Goal: Task Accomplishment & Management: Use online tool/utility

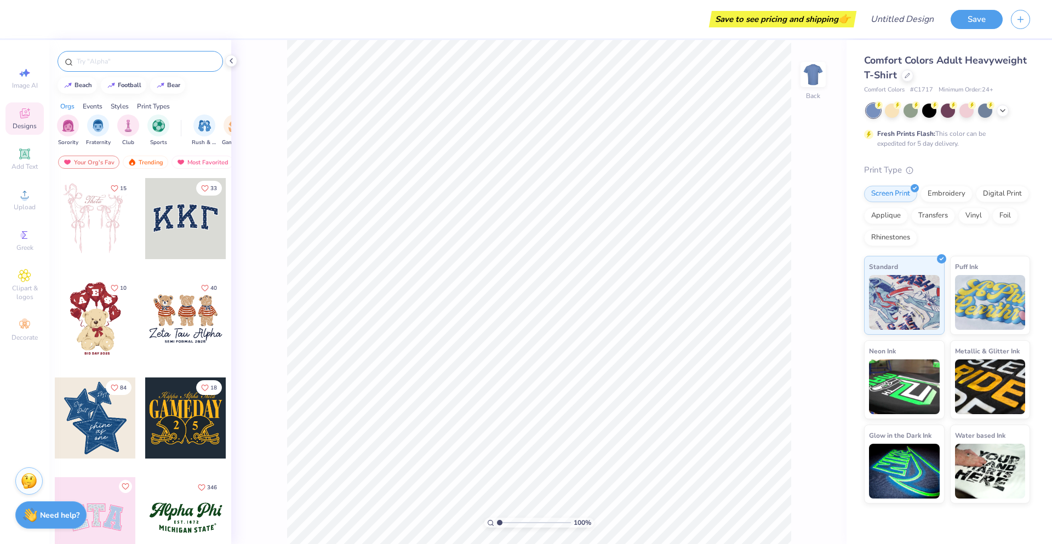
click at [168, 59] on input "text" at bounding box center [146, 61] width 140 height 11
type input "coach"
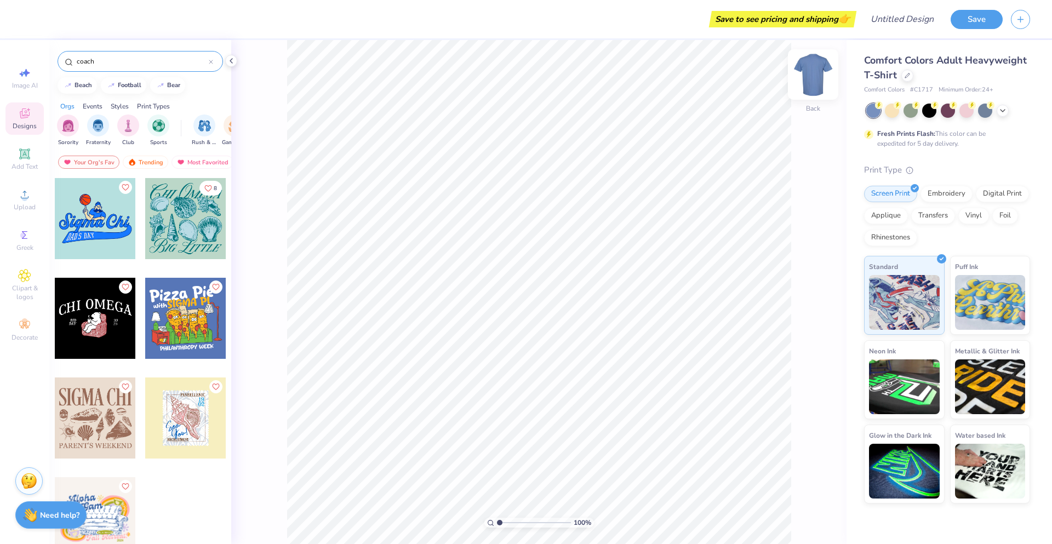
click at [815, 73] on img at bounding box center [813, 75] width 44 height 44
click at [996, 195] on div "Digital Print" at bounding box center [1002, 192] width 53 height 16
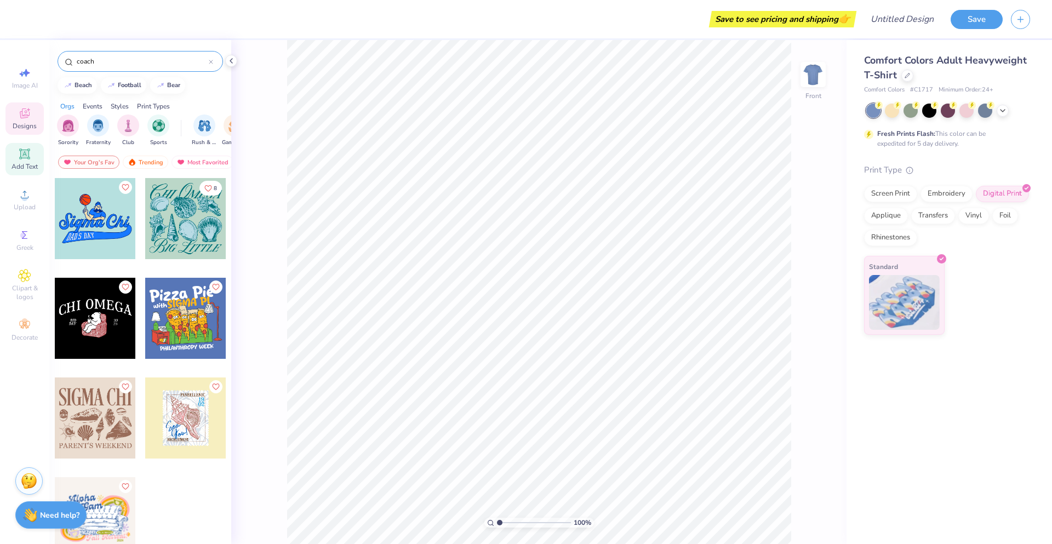
click at [31, 159] on div "Add Text" at bounding box center [24, 159] width 38 height 32
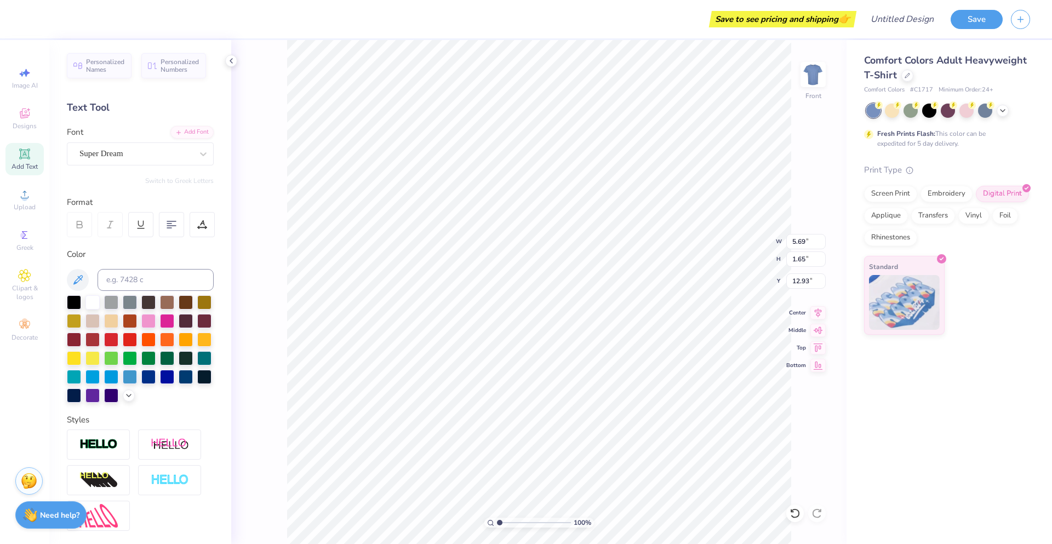
type input "3.21"
type textarea "SAMPLE"
click at [178, 144] on div "Super Dream" at bounding box center [140, 153] width 147 height 23
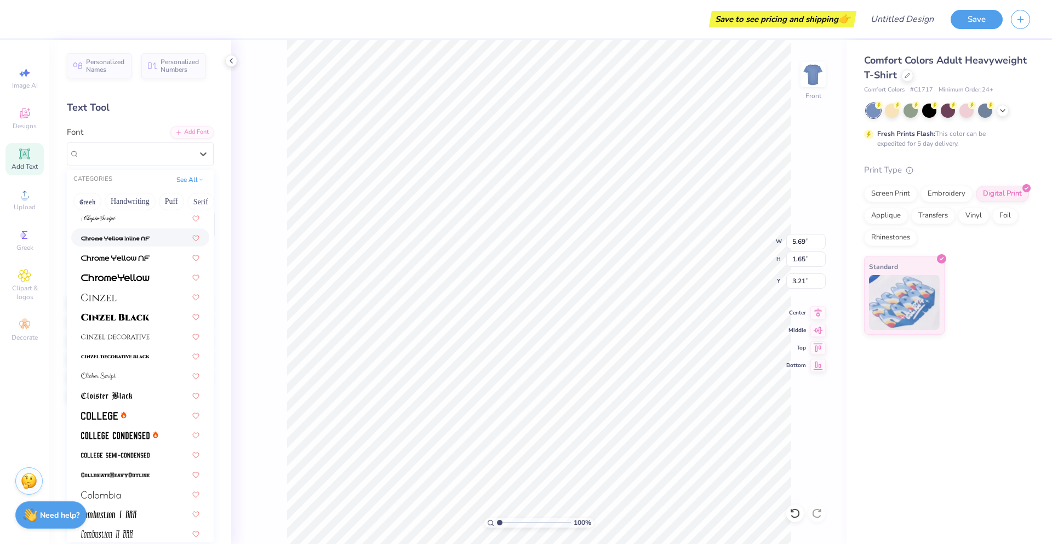
scroll to position [1248, 0]
click at [139, 414] on div at bounding box center [140, 413] width 118 height 12
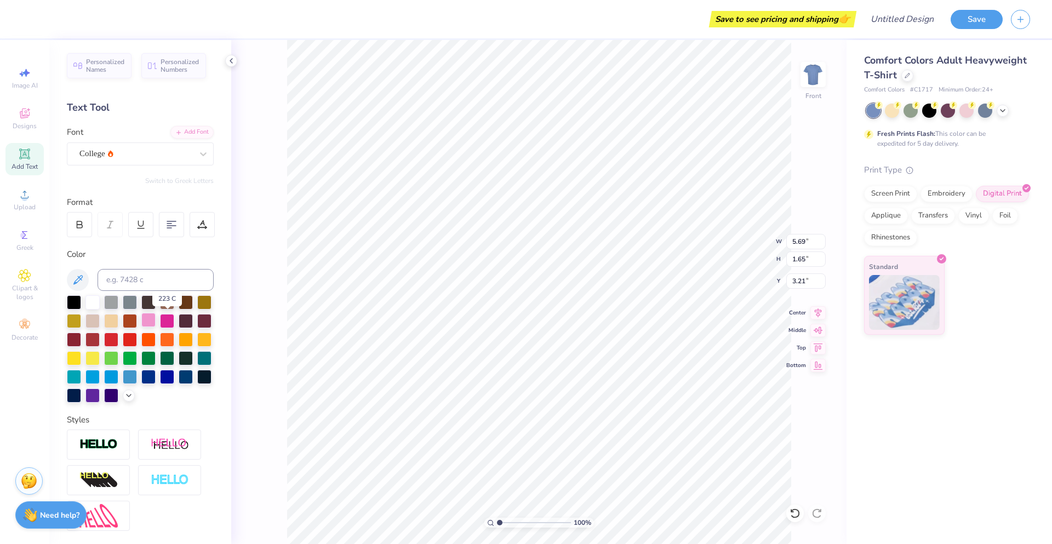
click at [156, 323] on div at bounding box center [148, 320] width 14 height 14
click at [200, 153] on icon at bounding box center [203, 154] width 7 height 4
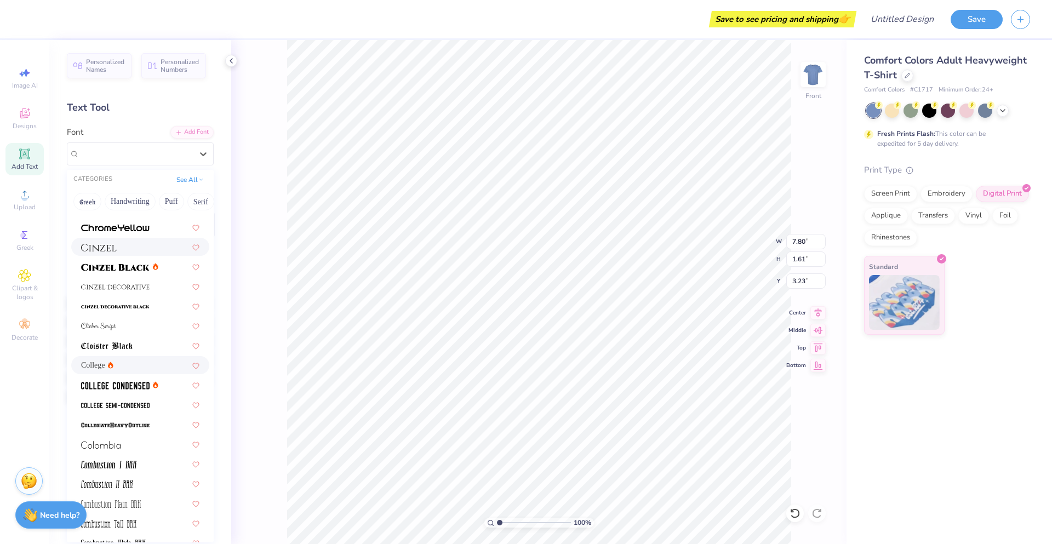
scroll to position [1370, 0]
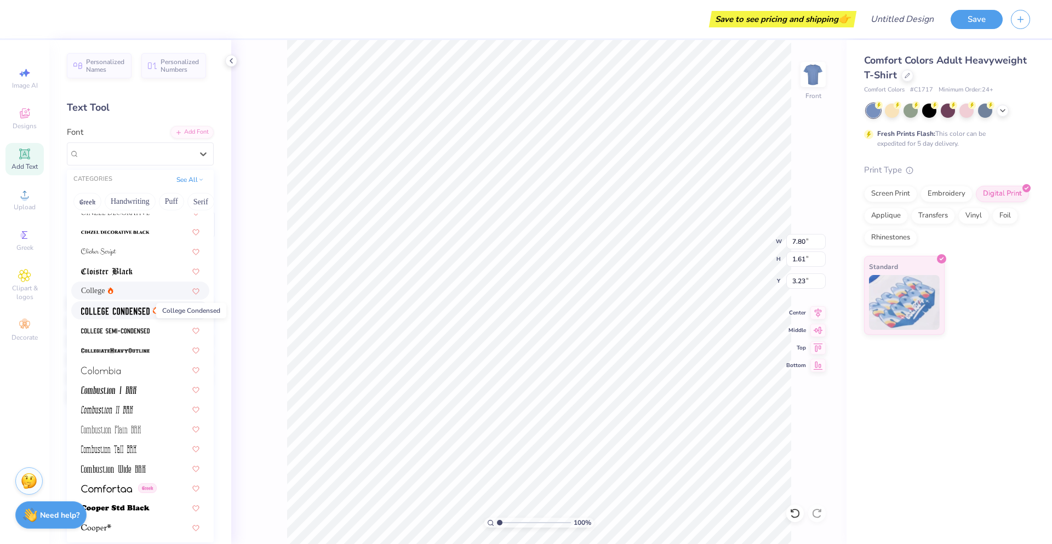
click at [127, 310] on img at bounding box center [115, 311] width 69 height 8
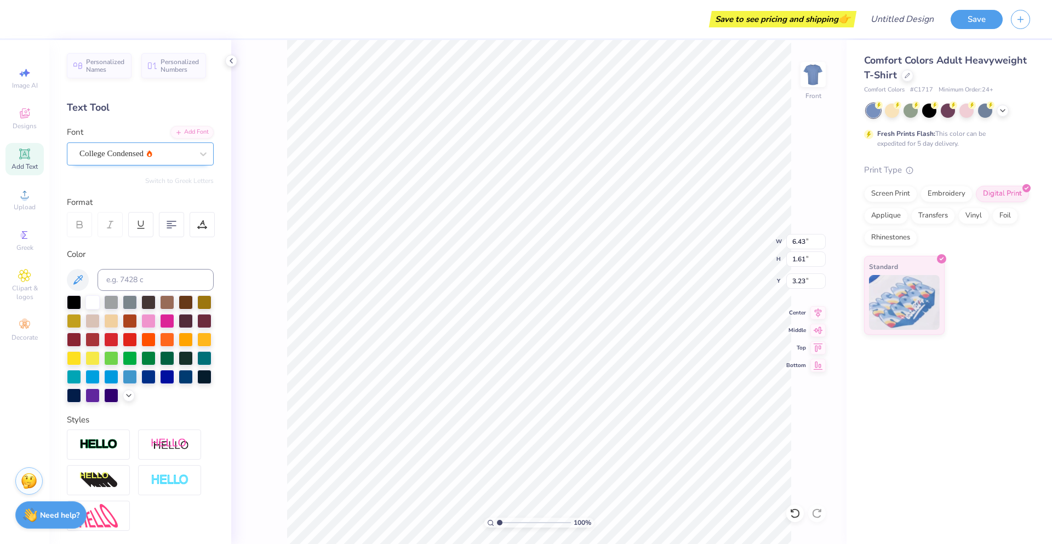
click at [180, 149] on div "College Condensed" at bounding box center [135, 153] width 115 height 17
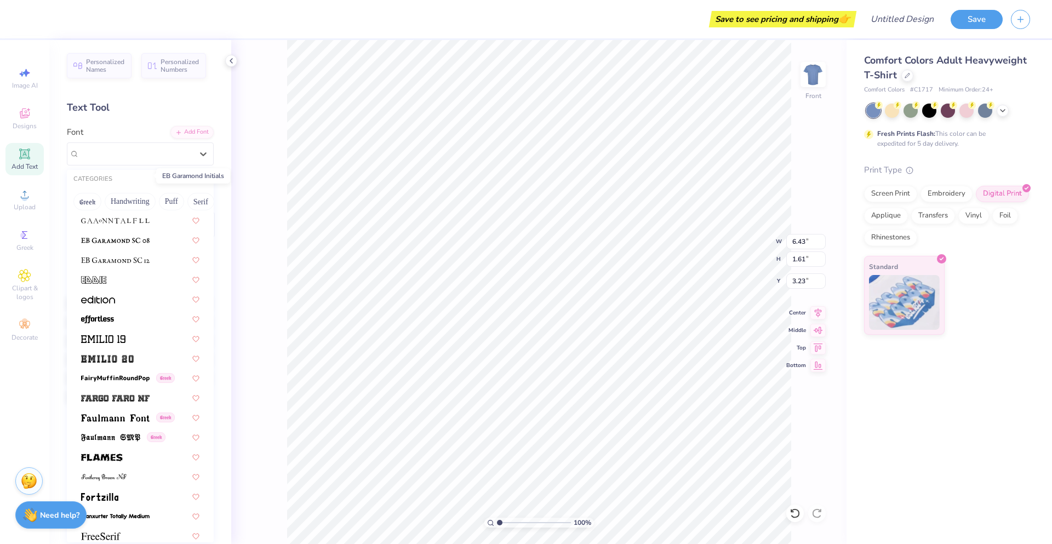
scroll to position [2137, 0]
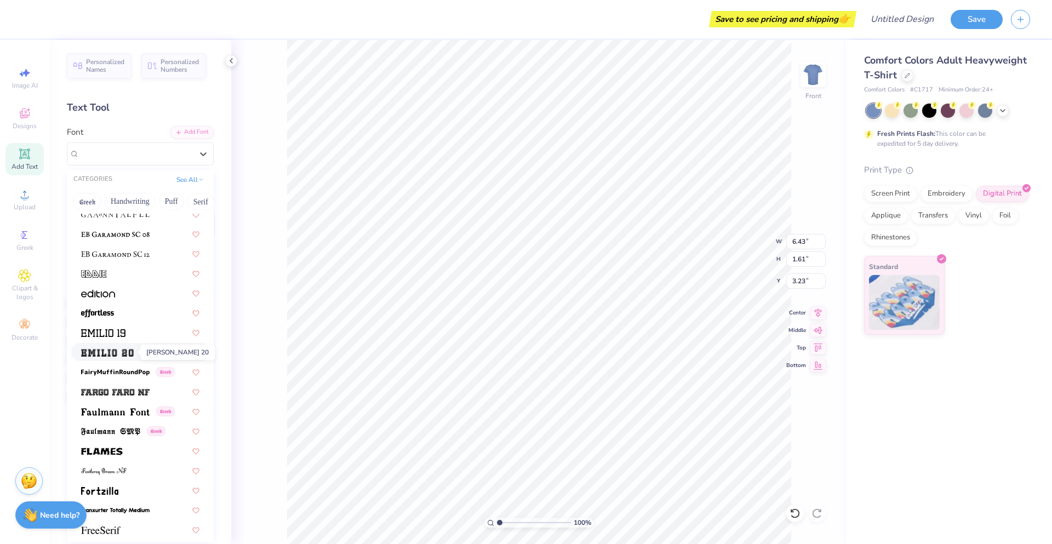
click at [125, 355] on img at bounding box center [107, 353] width 53 height 8
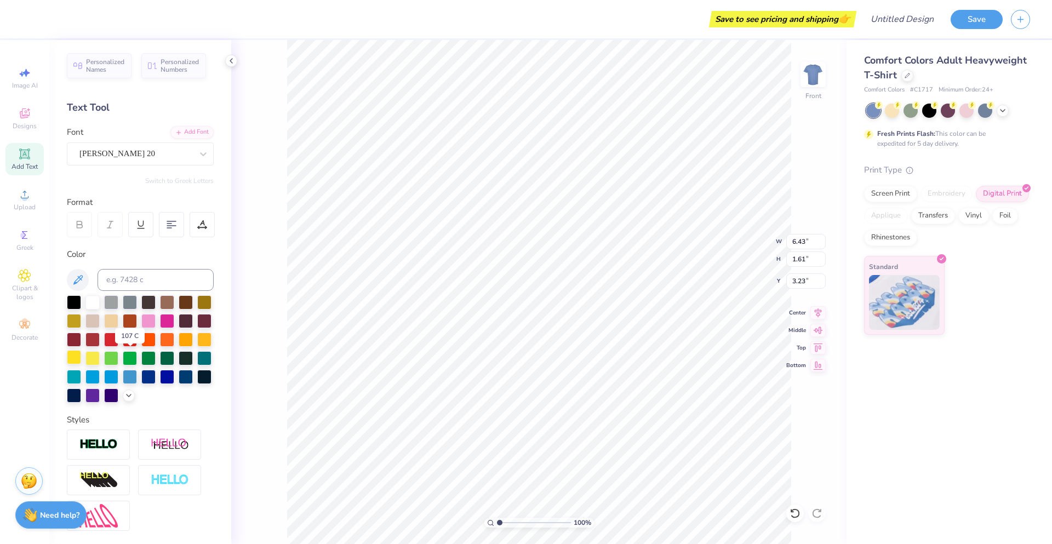
type input "12.03"
type input "2.15"
click at [877, 402] on div "Comfort Colors Adult Heavyweight T-Shirt Comfort Colors # C1717 Minimum Order: …" at bounding box center [950, 292] width 206 height 504
type input "3.00"
